Goal: Browse casually

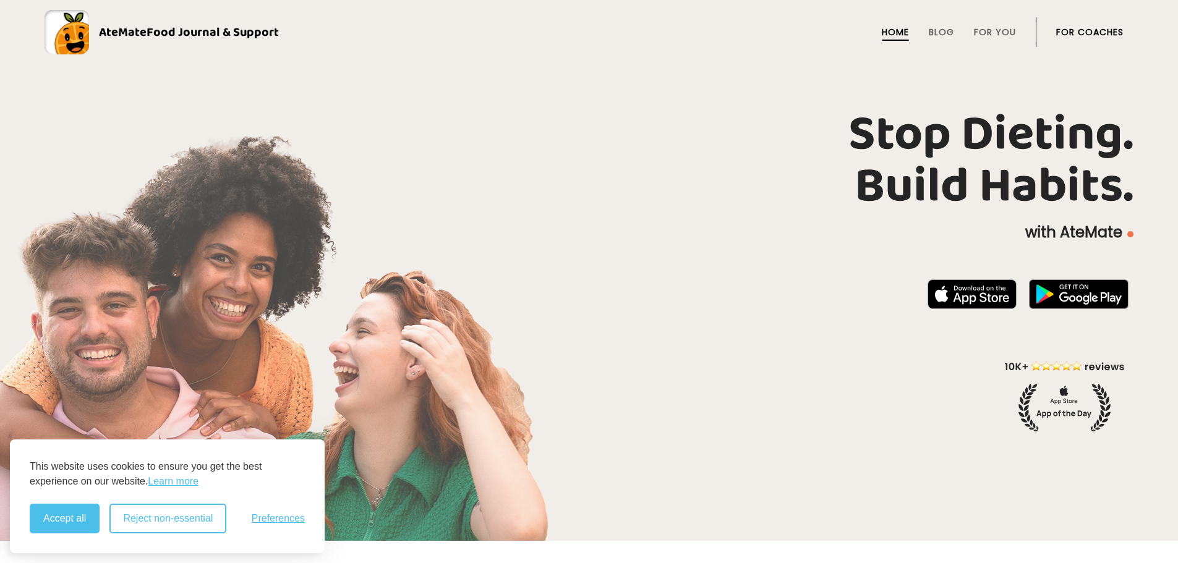
click at [182, 517] on button "Reject non-essential" at bounding box center [167, 519] width 117 height 30
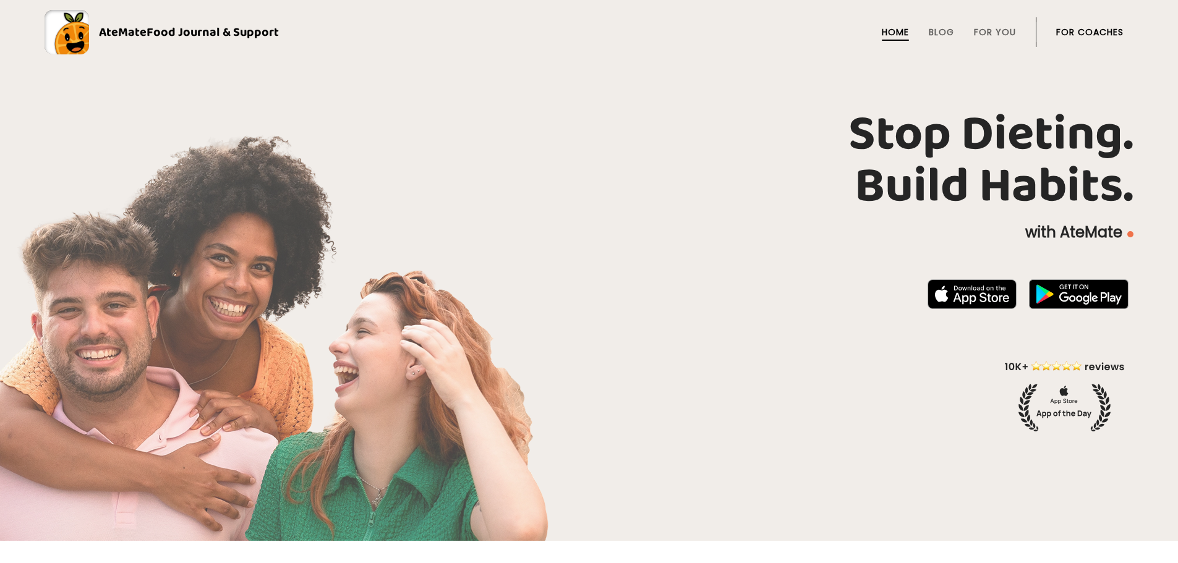
drag, startPoint x: 809, startPoint y: 465, endPoint x: 955, endPoint y: 92, distance: 400.1
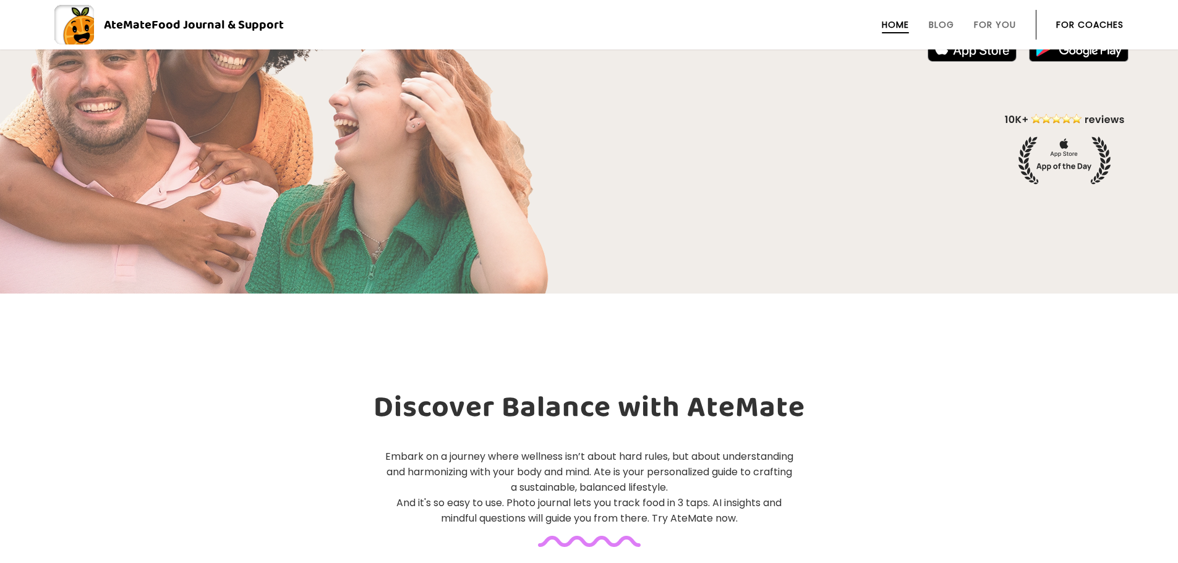
drag, startPoint x: 569, startPoint y: 88, endPoint x: 584, endPoint y: 105, distance: 22.4
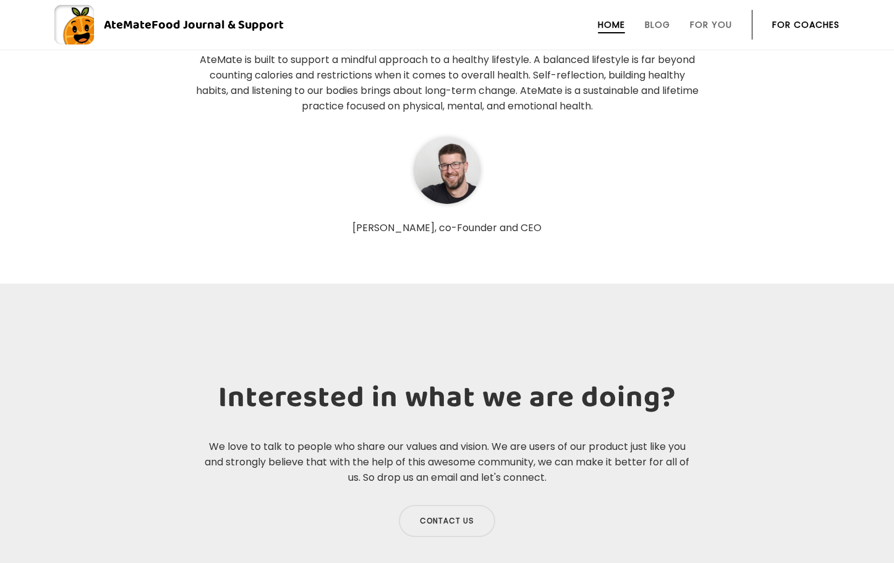
scroll to position [3776, 0]
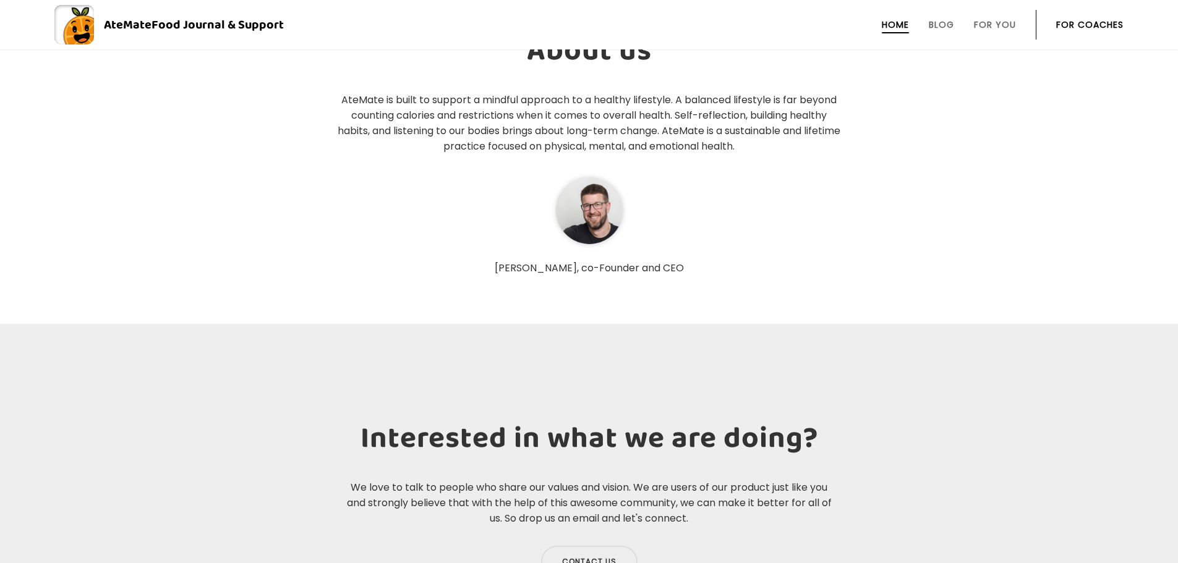
scroll to position [4007, 0]
click at [609, 257] on div "[PERSON_NAME], co-Founder and CEO" at bounding box center [589, 223] width 507 height 101
click at [618, 263] on p "[PERSON_NAME], co-Founder and CEO" at bounding box center [589, 268] width 507 height 12
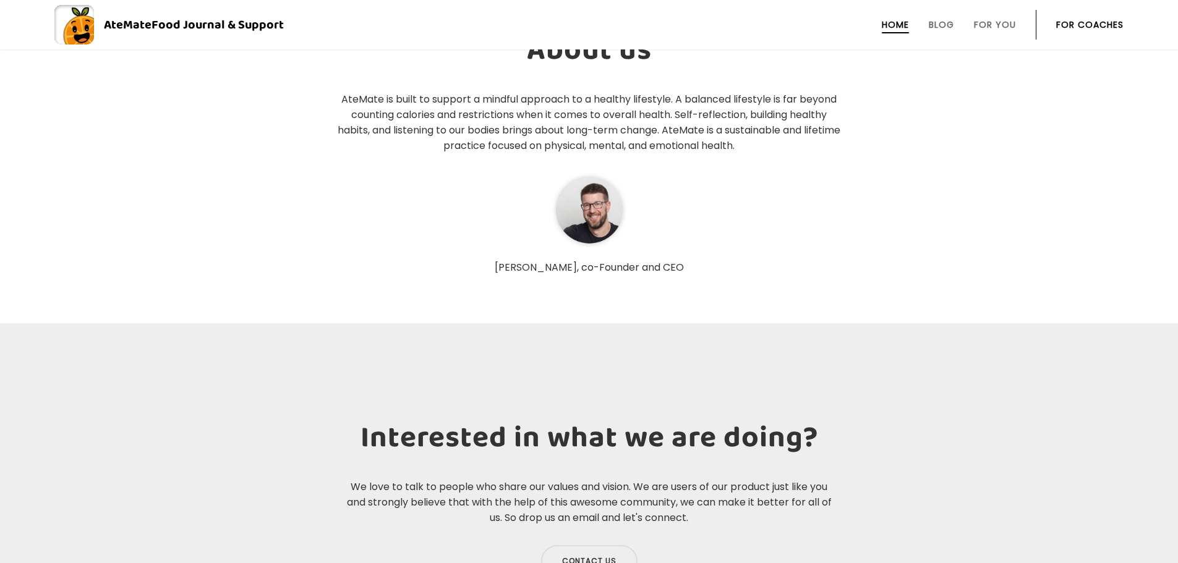
click at [590, 210] on img at bounding box center [589, 210] width 74 height 74
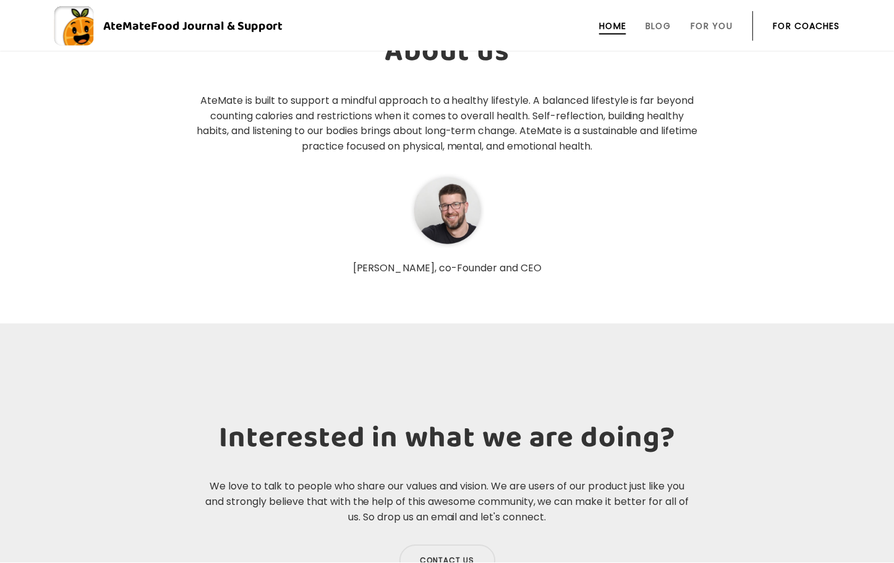
scroll to position [3736, 0]
